Goal: Information Seeking & Learning: Learn about a topic

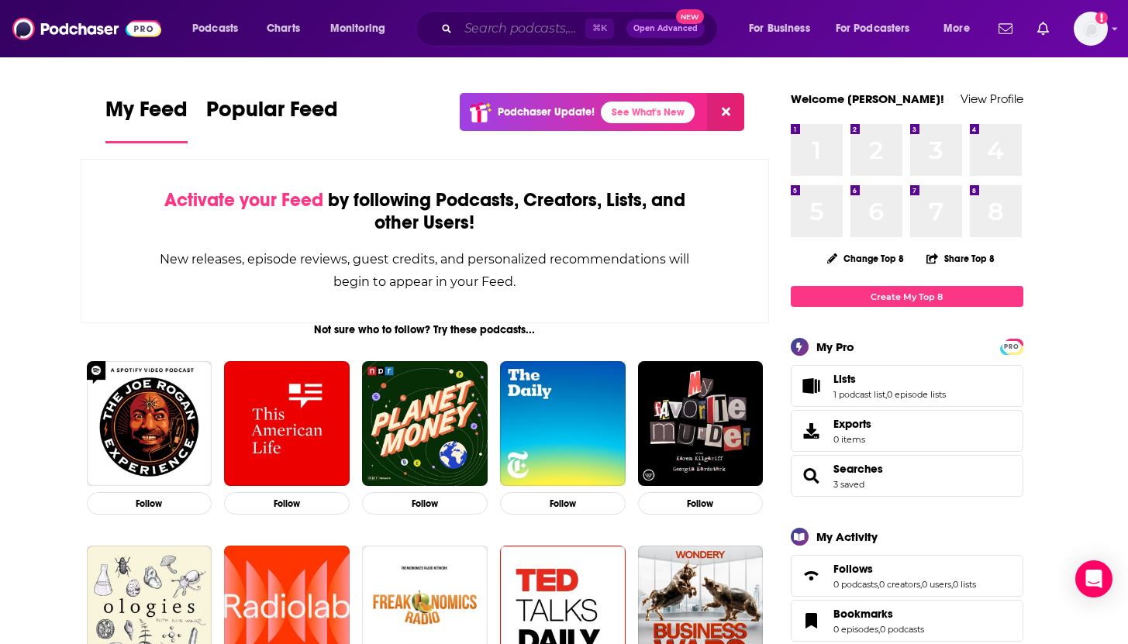
click at [550, 31] on input "Search podcasts, credits, & more..." at bounding box center [521, 28] width 127 height 25
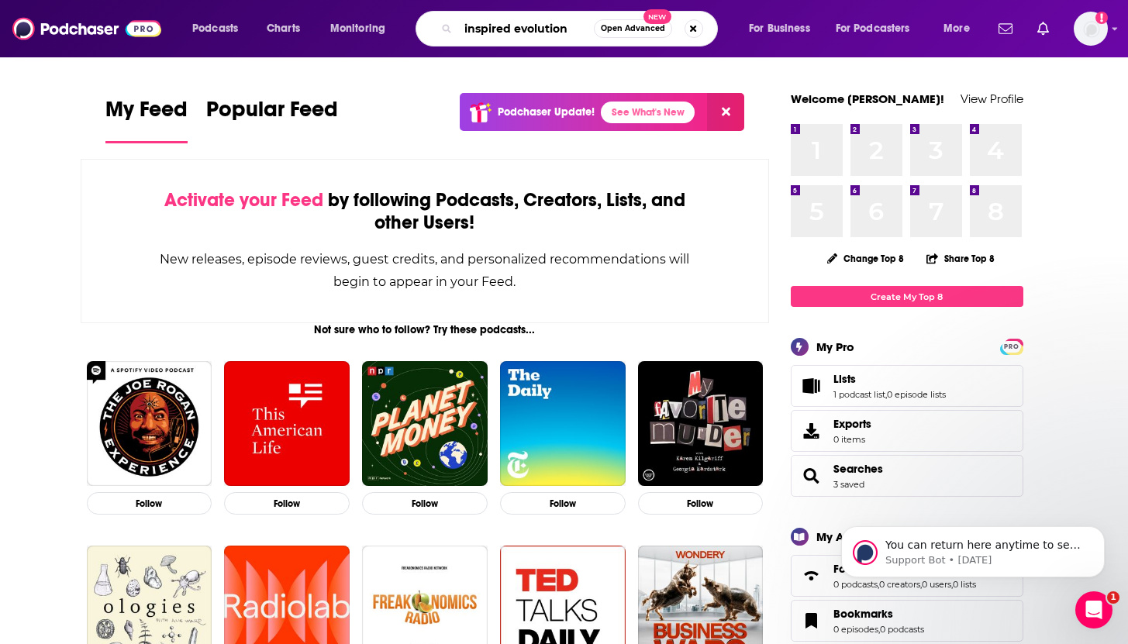
type input "inspired evolution"
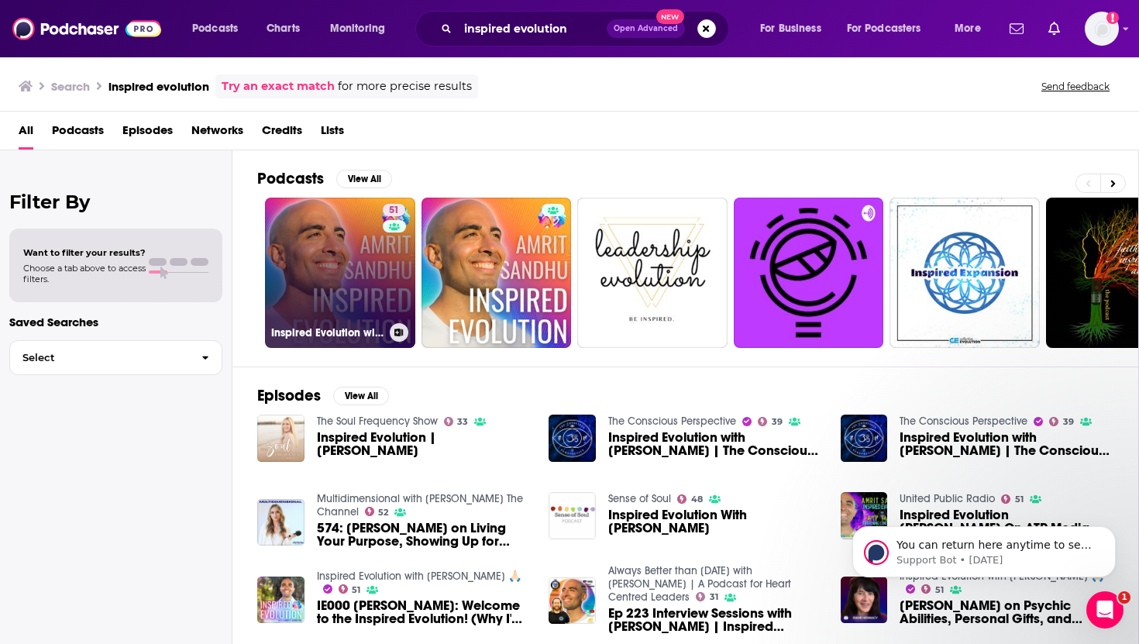
click at [354, 284] on link "51 Inspired Evolution with [PERSON_NAME] 🙏🏻" at bounding box center [340, 273] width 150 height 150
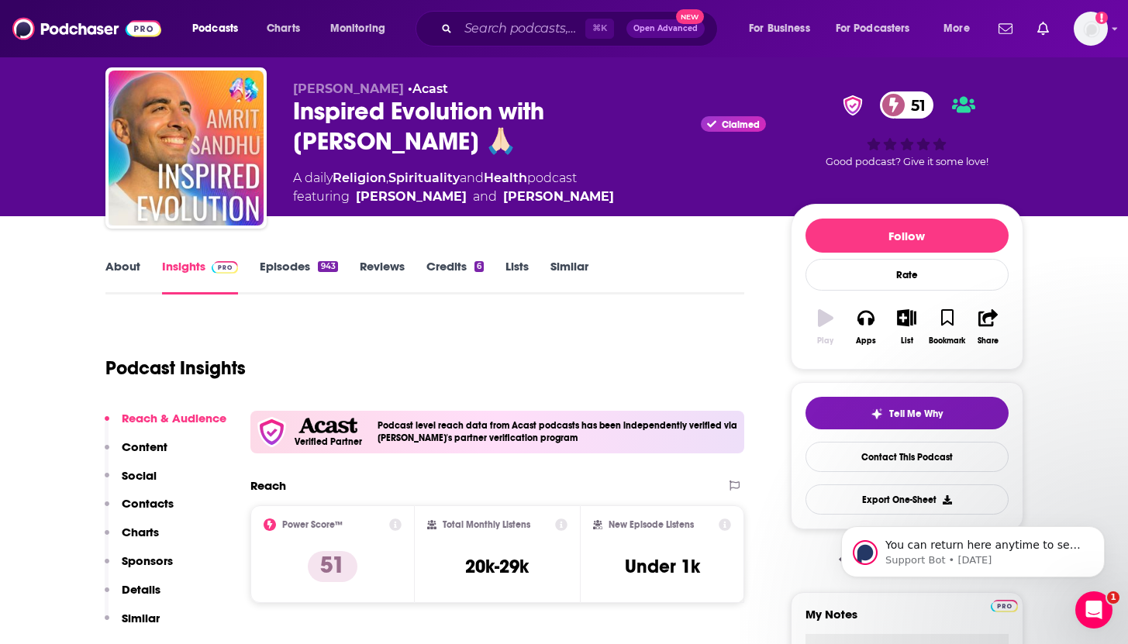
scroll to position [91, 0]
